Goal: Task Accomplishment & Management: Use online tool/utility

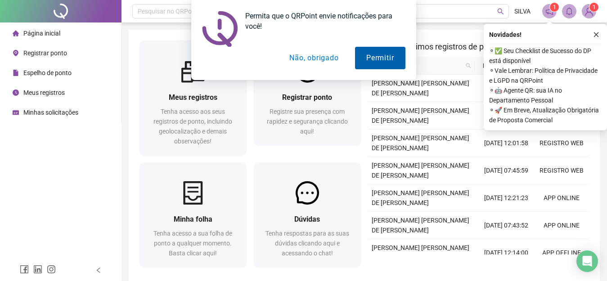
click at [375, 59] on button "Permitir" at bounding box center [380, 58] width 50 height 23
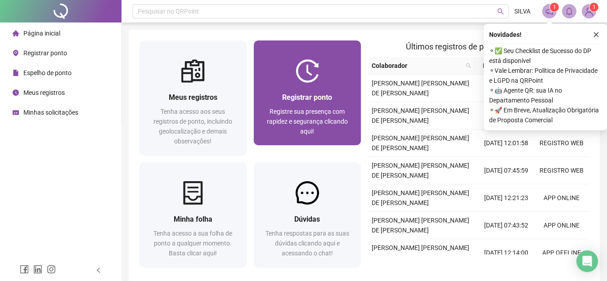
click at [284, 98] on span "Registrar ponto" at bounding box center [307, 97] width 50 height 9
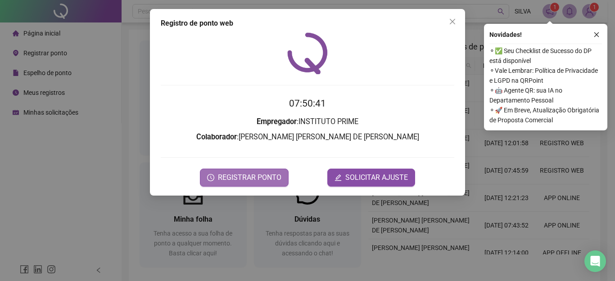
click at [247, 176] on span "REGISTRAR PONTO" at bounding box center [249, 177] width 63 height 11
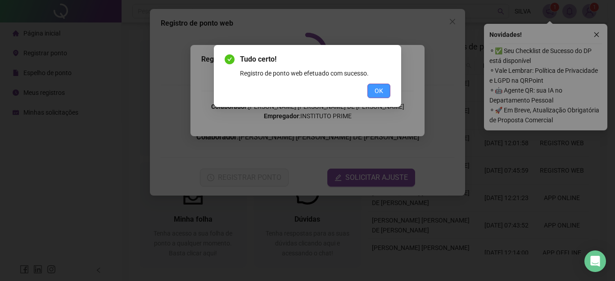
click at [386, 87] on button "OK" at bounding box center [378, 91] width 23 height 14
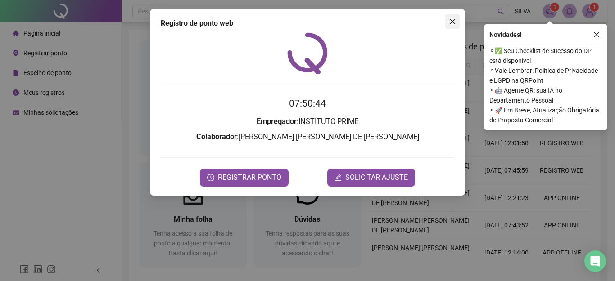
click at [453, 22] on icon "close" at bounding box center [452, 21] width 7 height 7
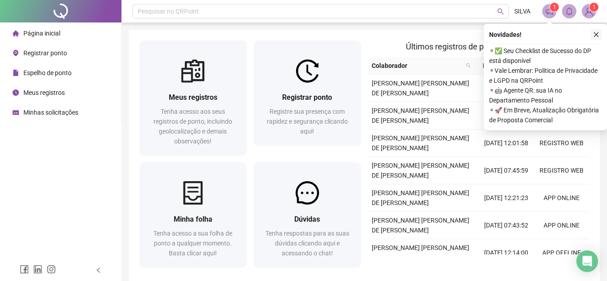
click at [595, 38] on button "button" at bounding box center [596, 34] width 11 height 11
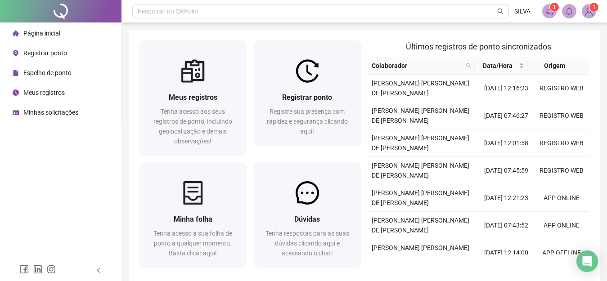
click at [596, 13] on img at bounding box center [590, 12] width 14 height 14
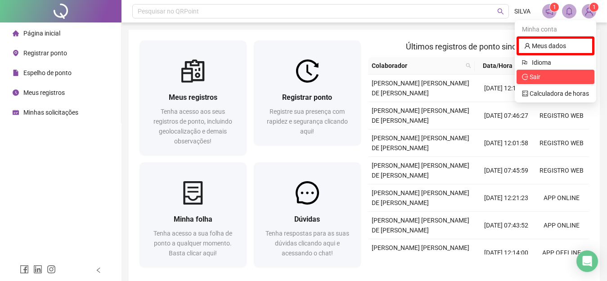
click at [542, 77] on span "Sair" at bounding box center [555, 77] width 67 height 10
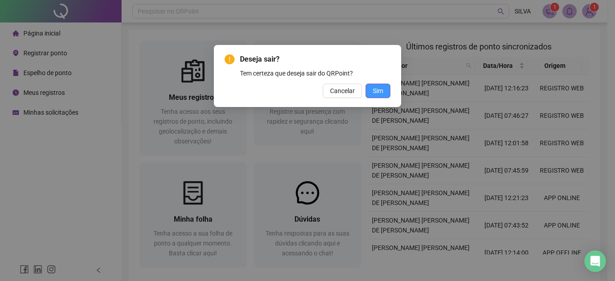
click at [382, 90] on span "Sim" at bounding box center [378, 91] width 10 height 10
